Goal: Transaction & Acquisition: Purchase product/service

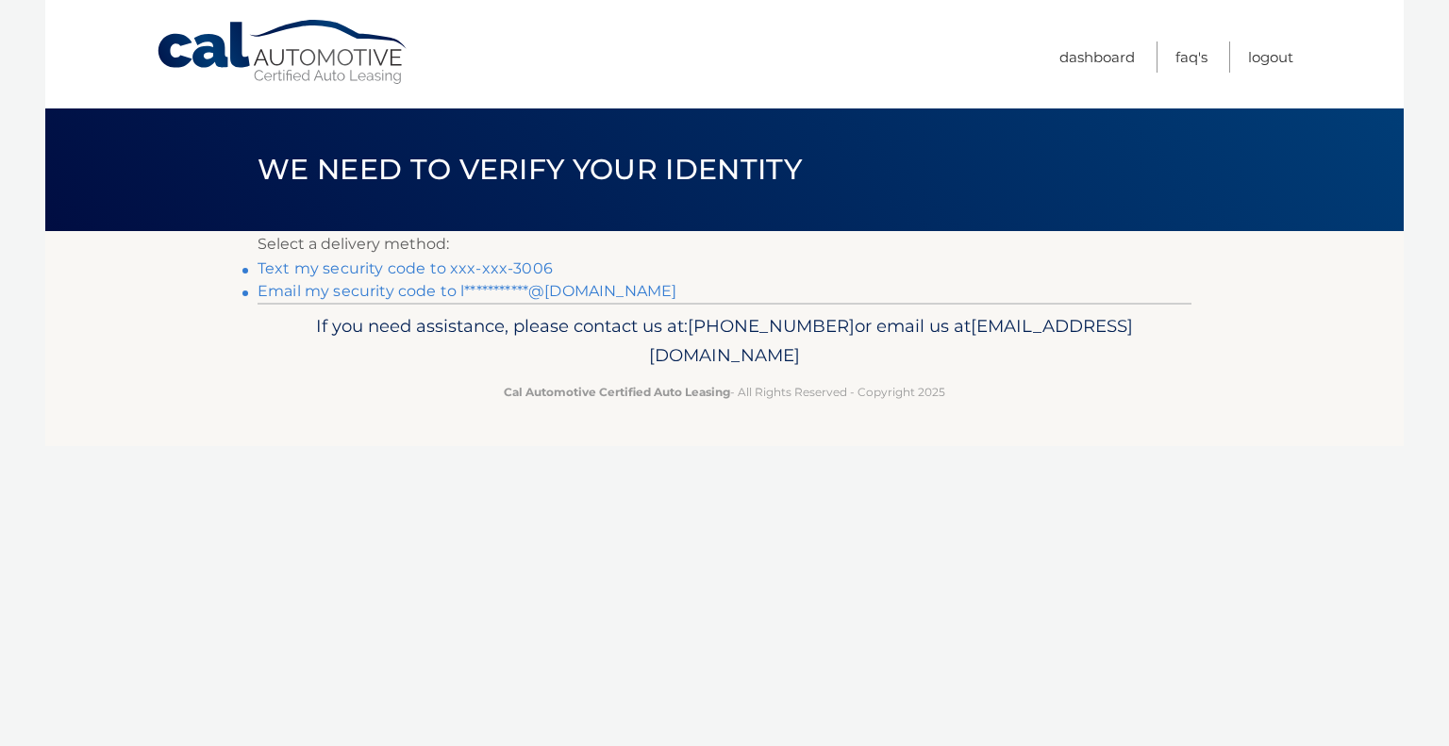
click at [517, 263] on link "Text my security code to xxx-xxx-3006" at bounding box center [405, 269] width 295 height 18
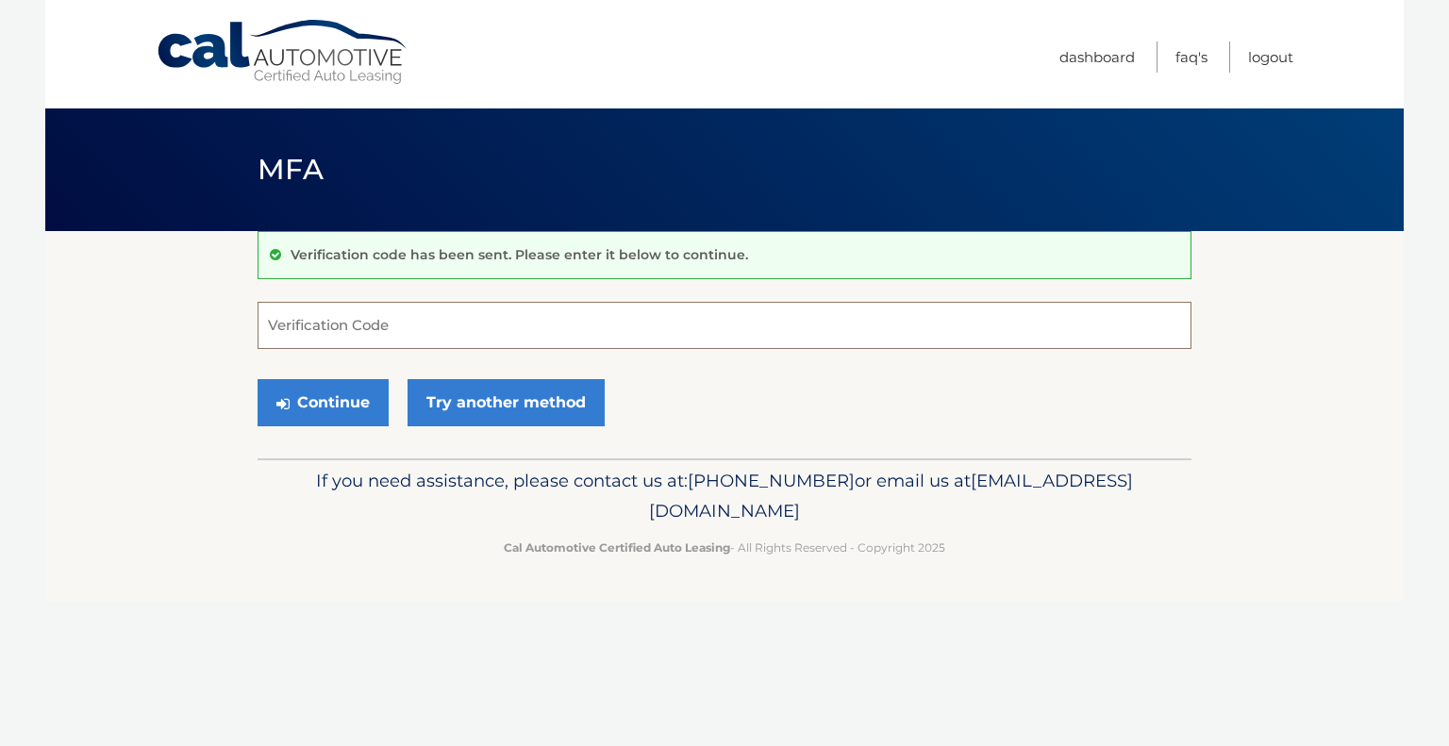
click at [370, 327] on input "Verification Code" at bounding box center [725, 325] width 934 height 47
type input "618694"
click at [353, 411] on button "Continue" at bounding box center [323, 402] width 131 height 47
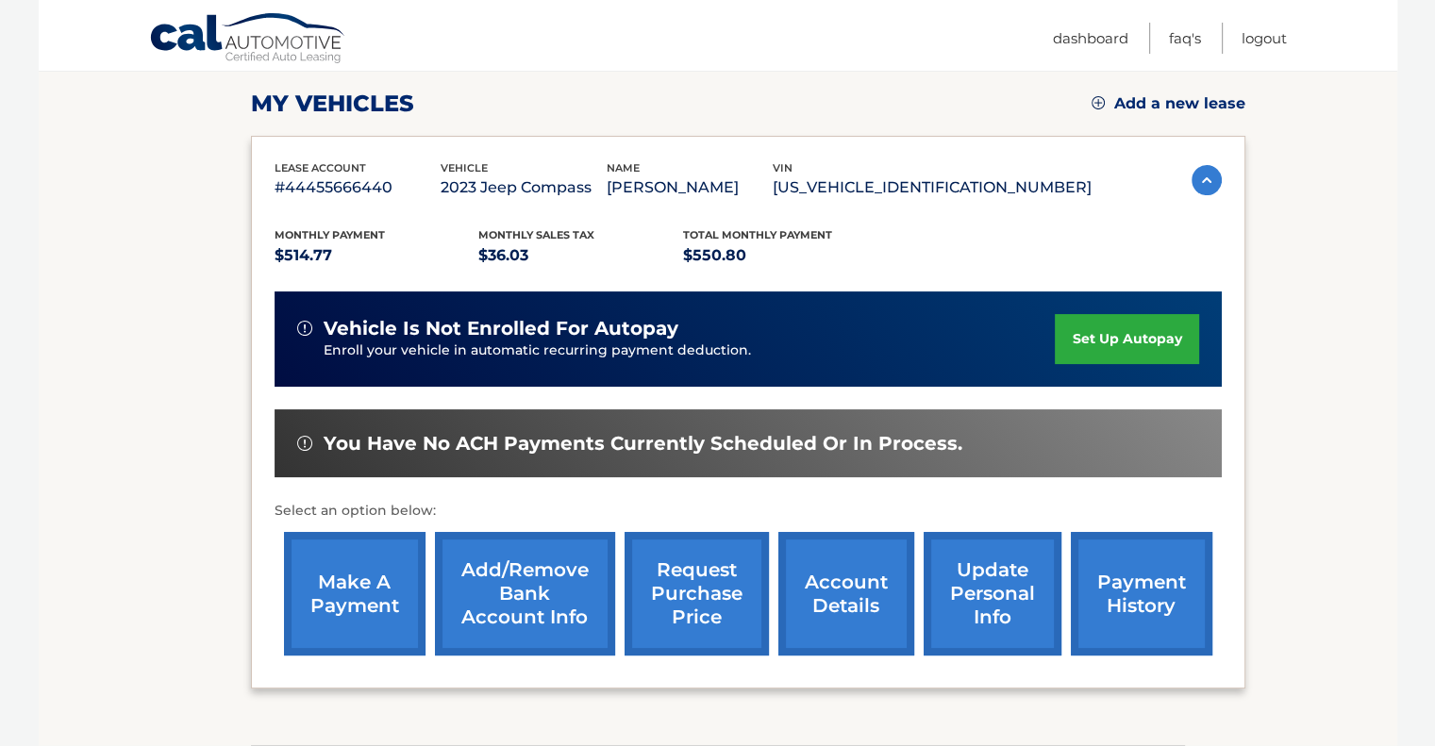
scroll to position [206, 0]
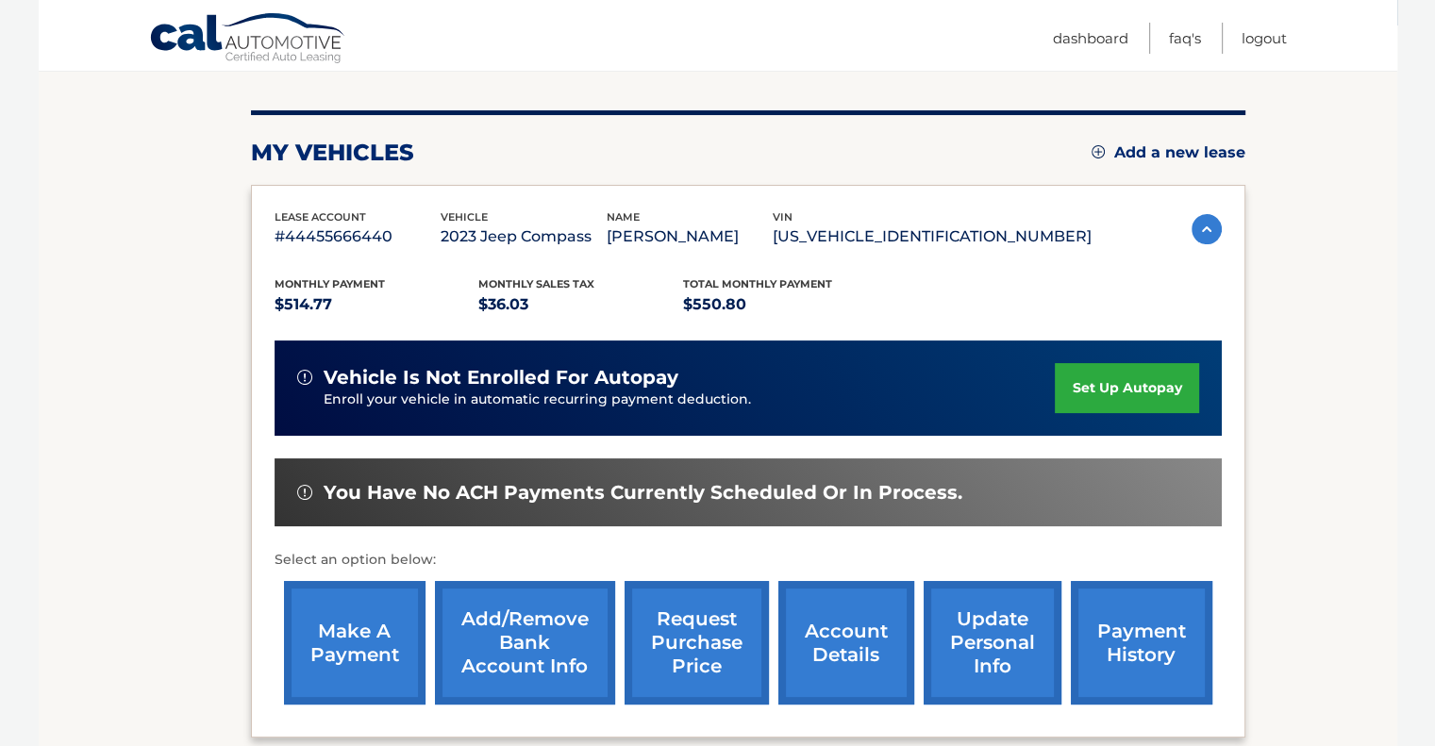
click at [365, 632] on link "make a payment" at bounding box center [355, 643] width 142 height 124
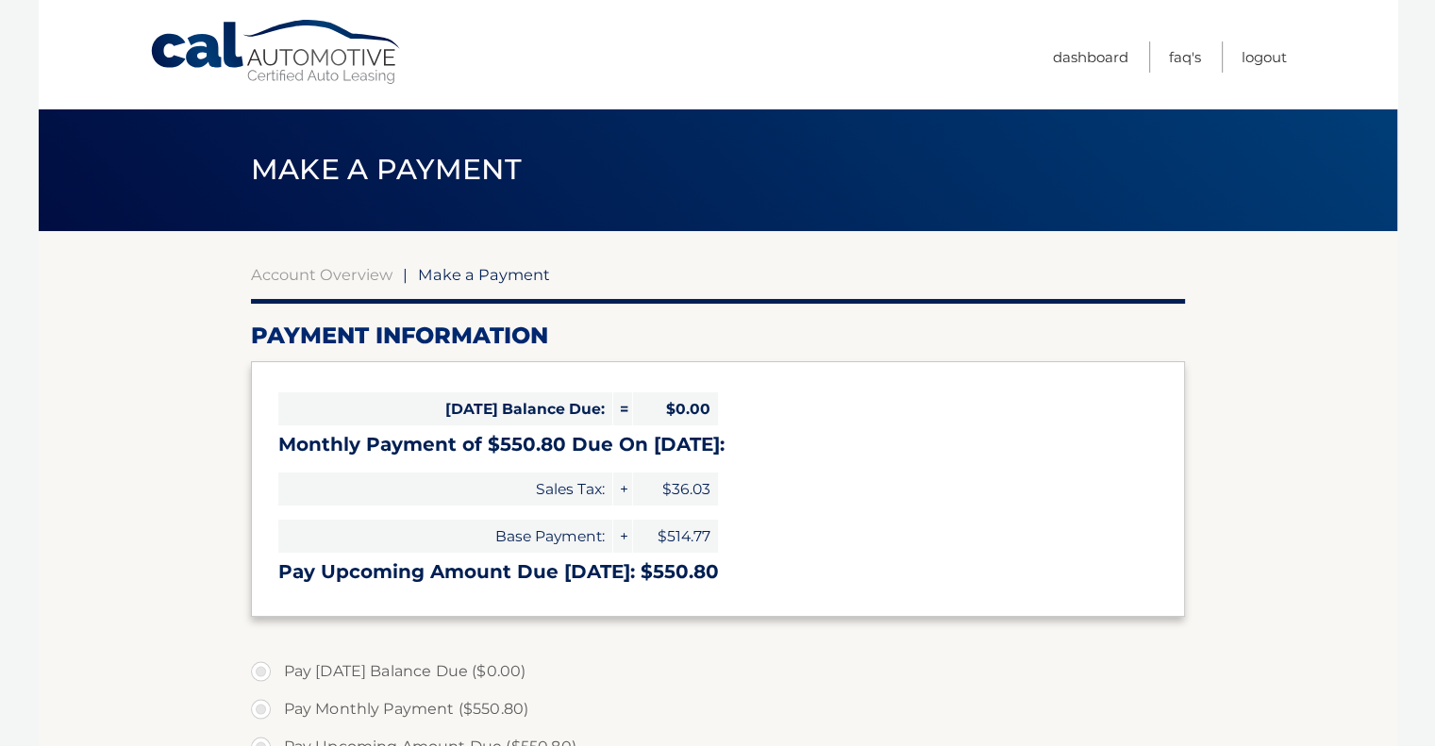
select select "YjIxNzU5OTAtYjY5Yi00ZmUzLWE3NTQtZjI2NjViZjZkMDky"
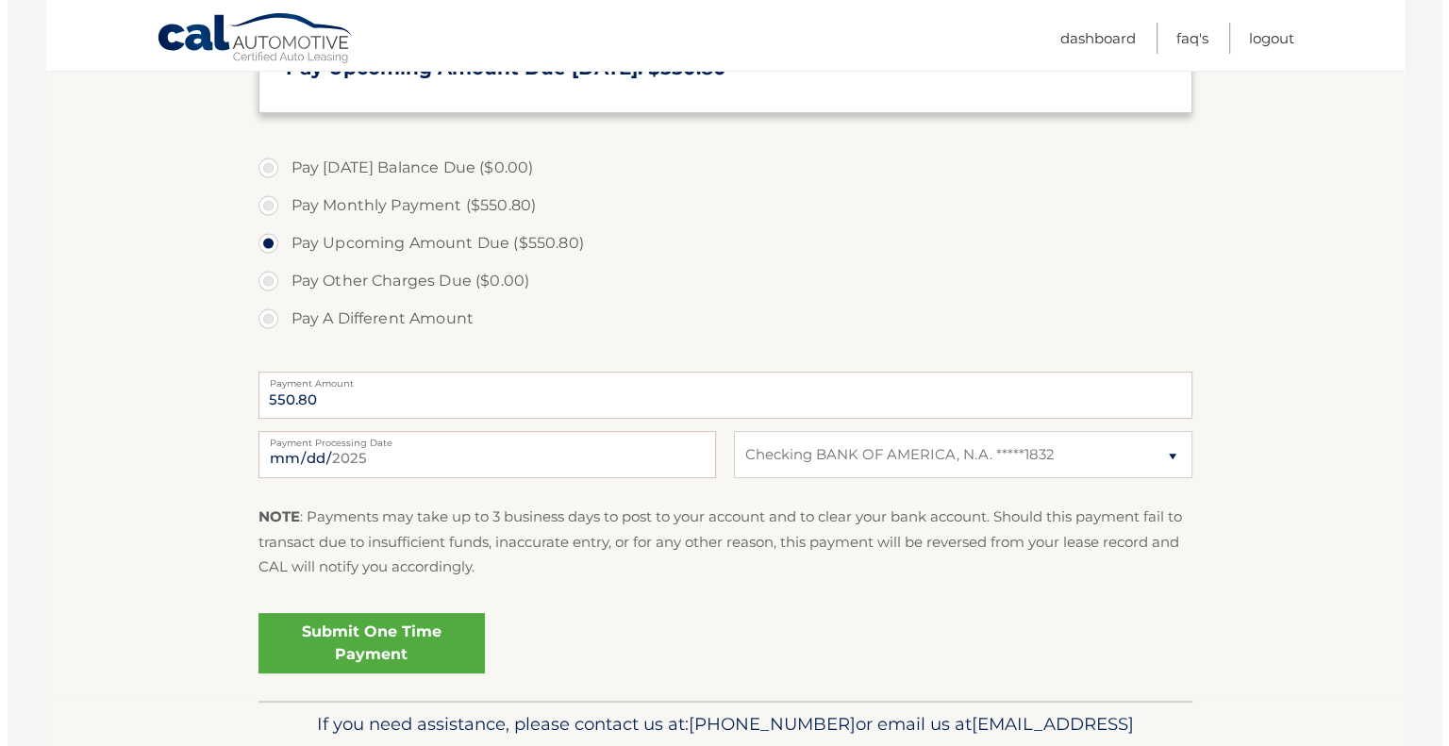
scroll to position [472, 0]
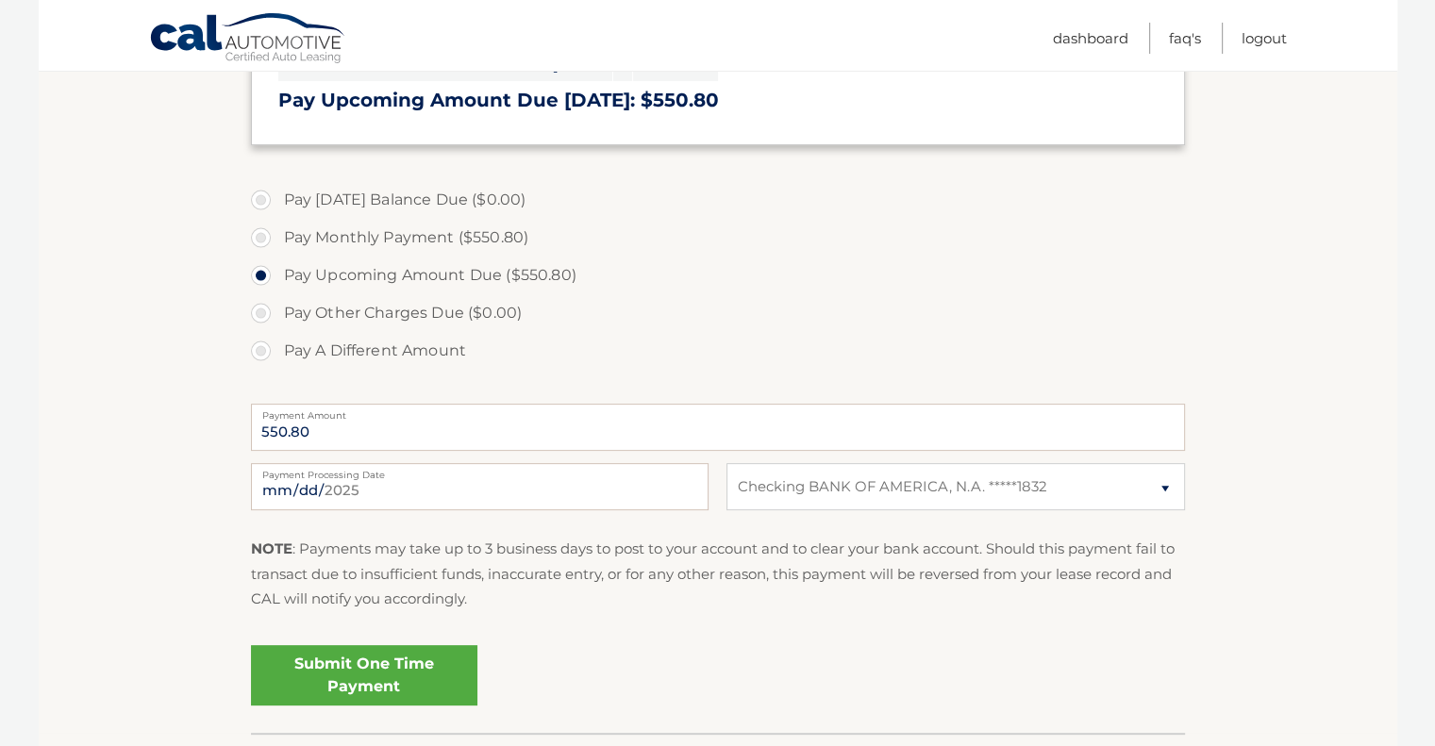
click at [375, 673] on link "Submit One Time Payment" at bounding box center [364, 675] width 226 height 60
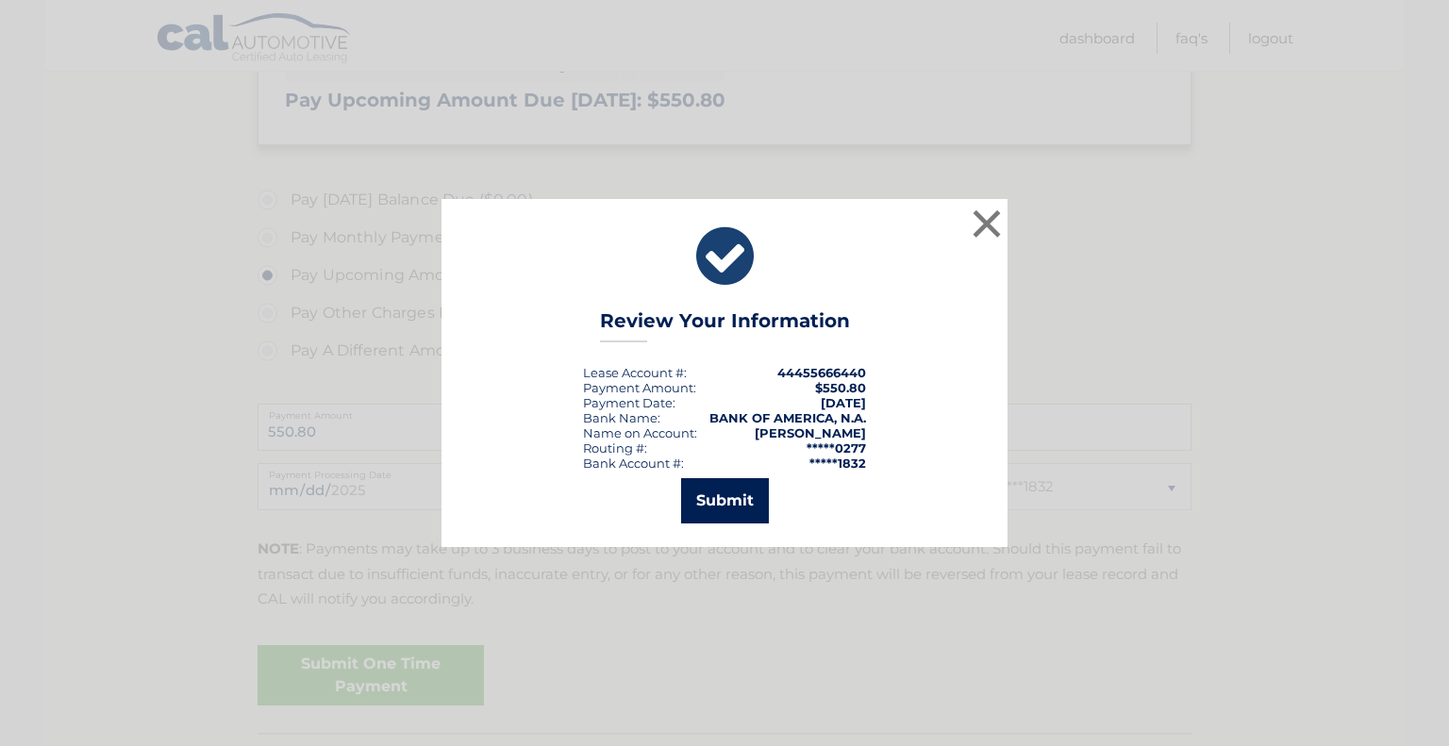
click at [745, 501] on button "Submit" at bounding box center [725, 500] width 88 height 45
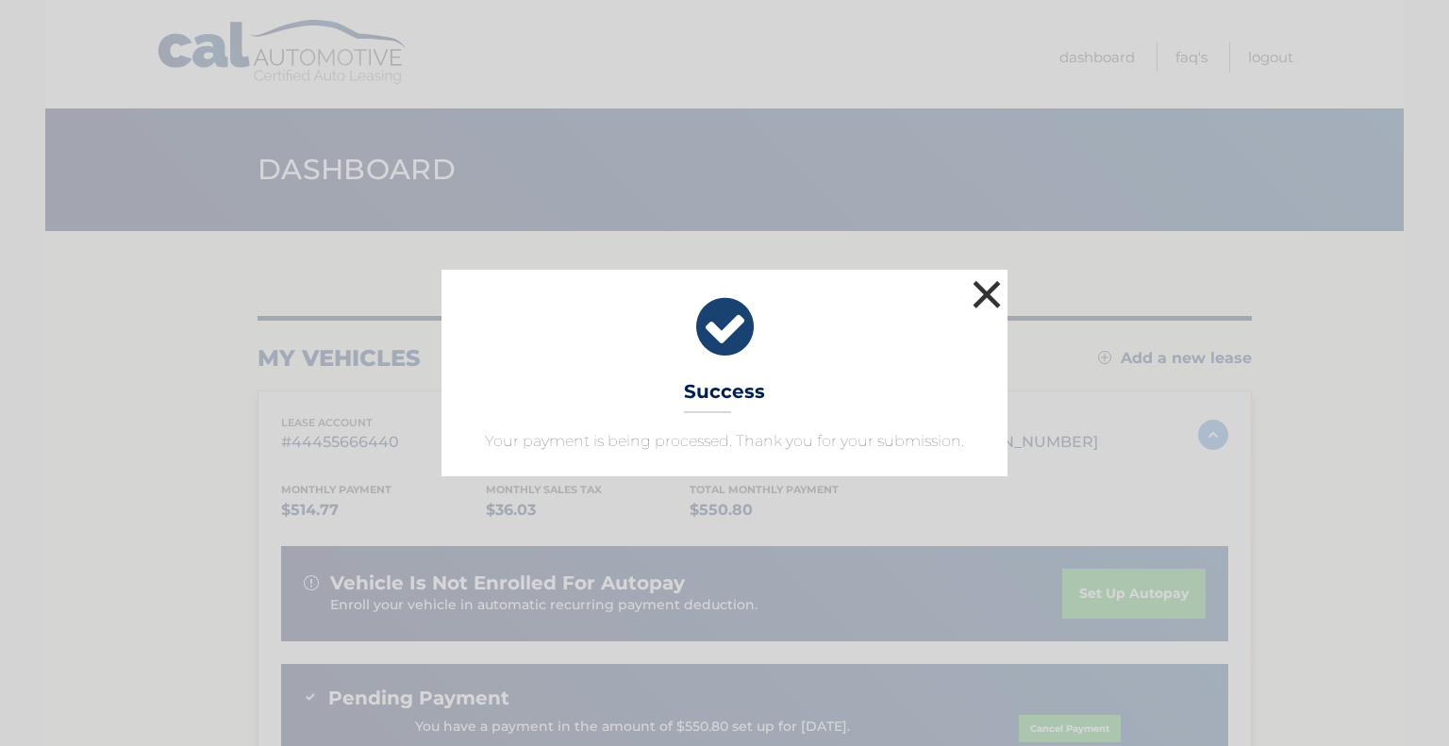
click at [981, 286] on button "×" at bounding box center [987, 295] width 38 height 38
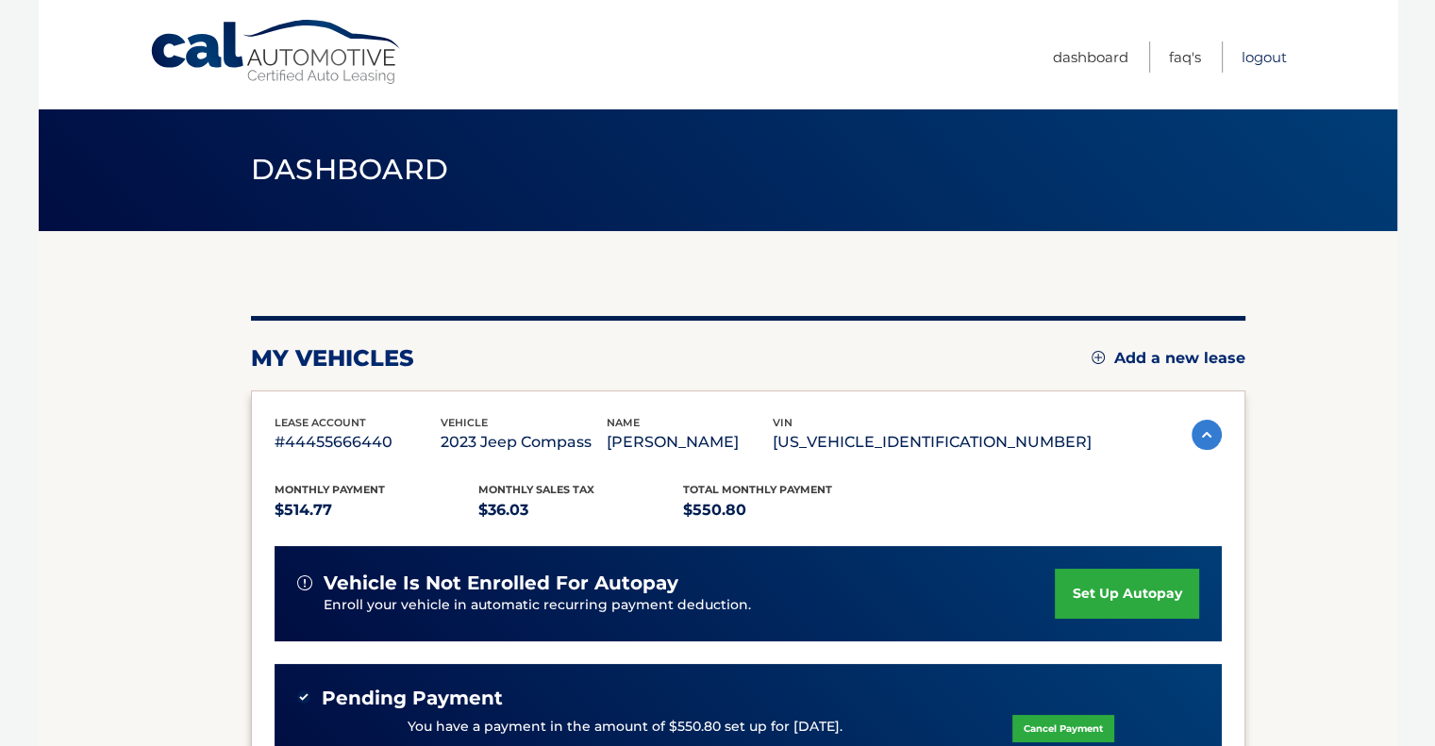
click at [1265, 59] on link "Logout" at bounding box center [1264, 57] width 45 height 31
